Goal: Information Seeking & Learning: Learn about a topic

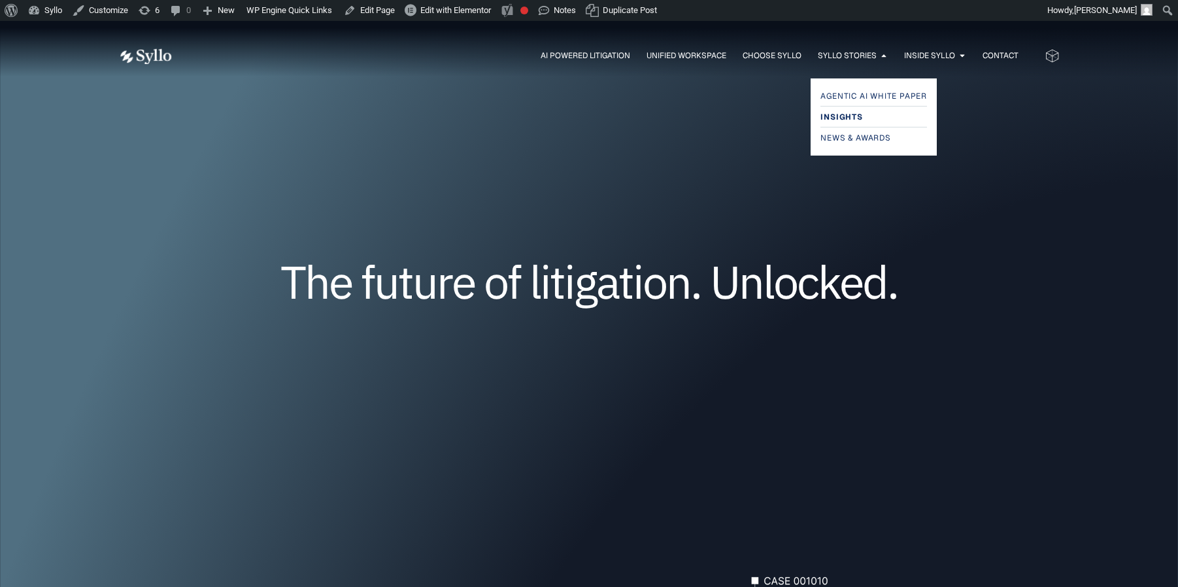
click at [847, 112] on span "Insights" at bounding box center [842, 117] width 42 height 16
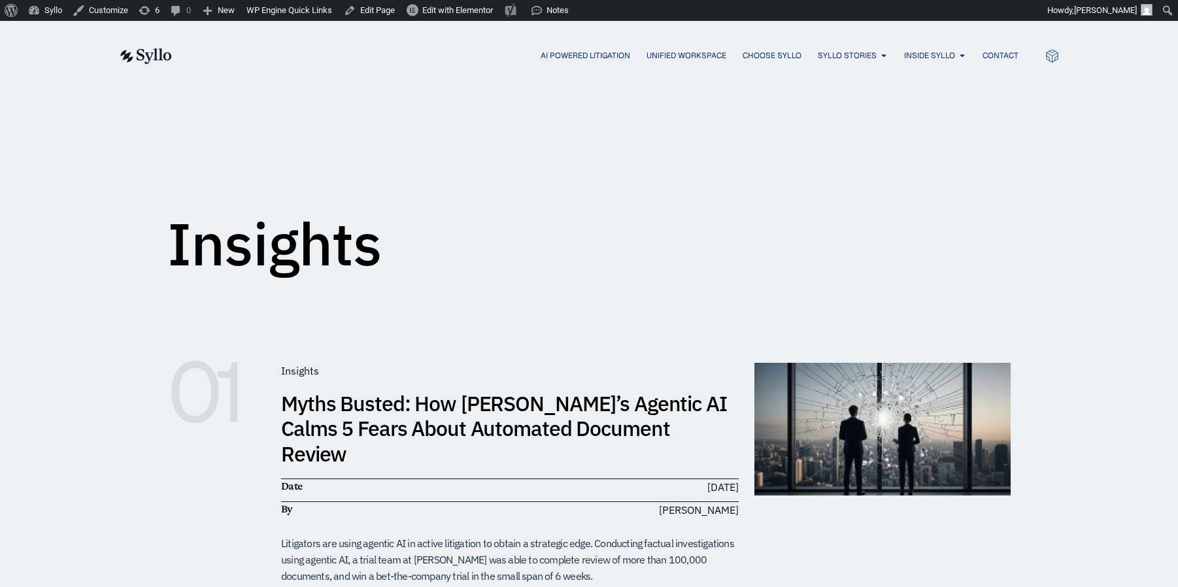
click at [396, 409] on link "Myths Busted: How [PERSON_NAME]’s Agentic AI Calms 5 Fears About Automated Docu…" at bounding box center [504, 429] width 446 height 78
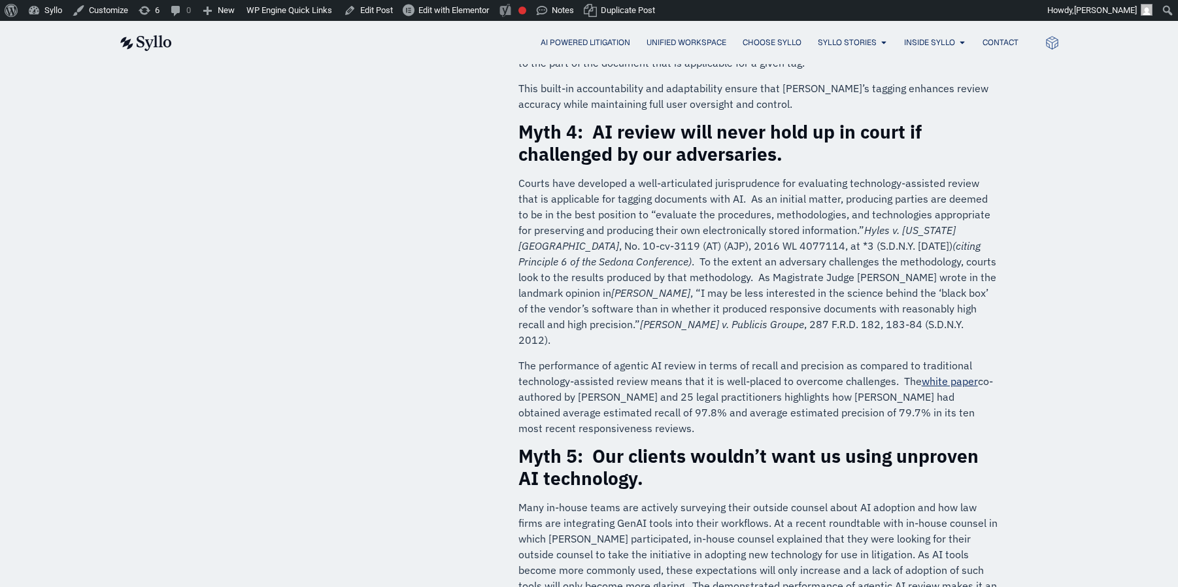
scroll to position [1325, 0]
